Goal: Task Accomplishment & Management: Complete application form

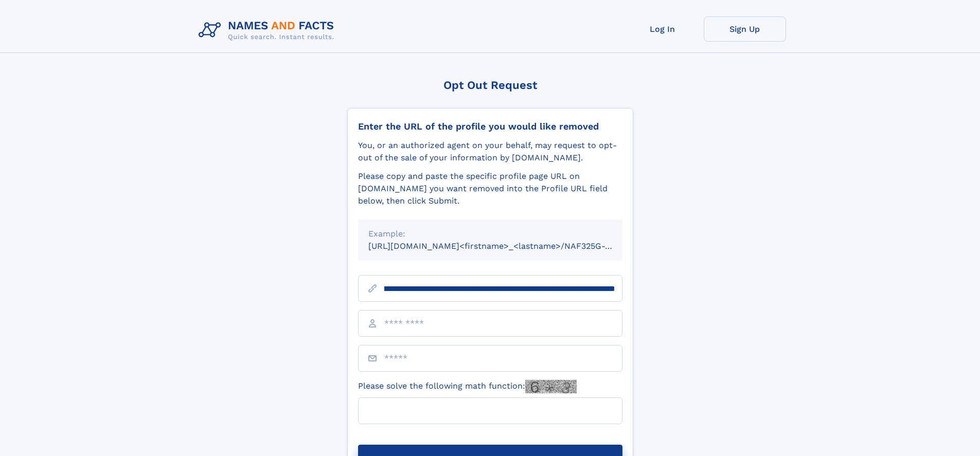
scroll to position [0, 129]
type input "**********"
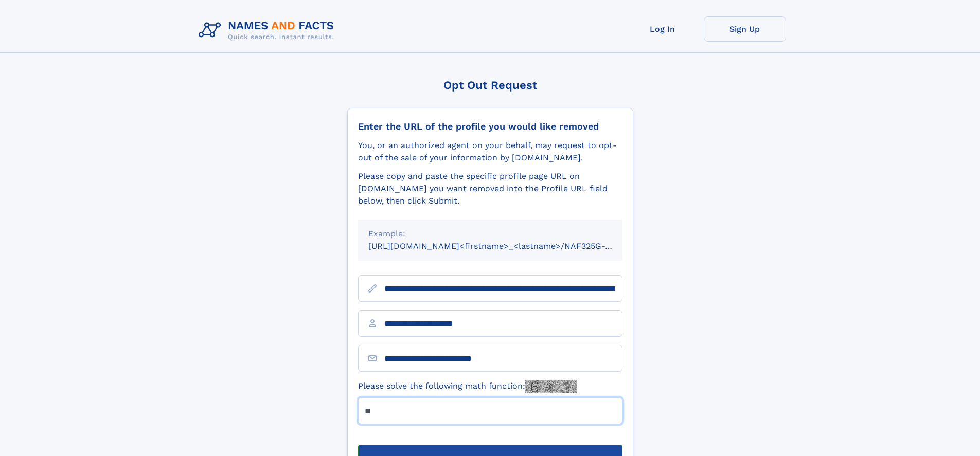
type input "**"
click at [490, 445] on button "Submit Opt Out Request" at bounding box center [490, 461] width 264 height 33
